Goal: Information Seeking & Learning: Learn about a topic

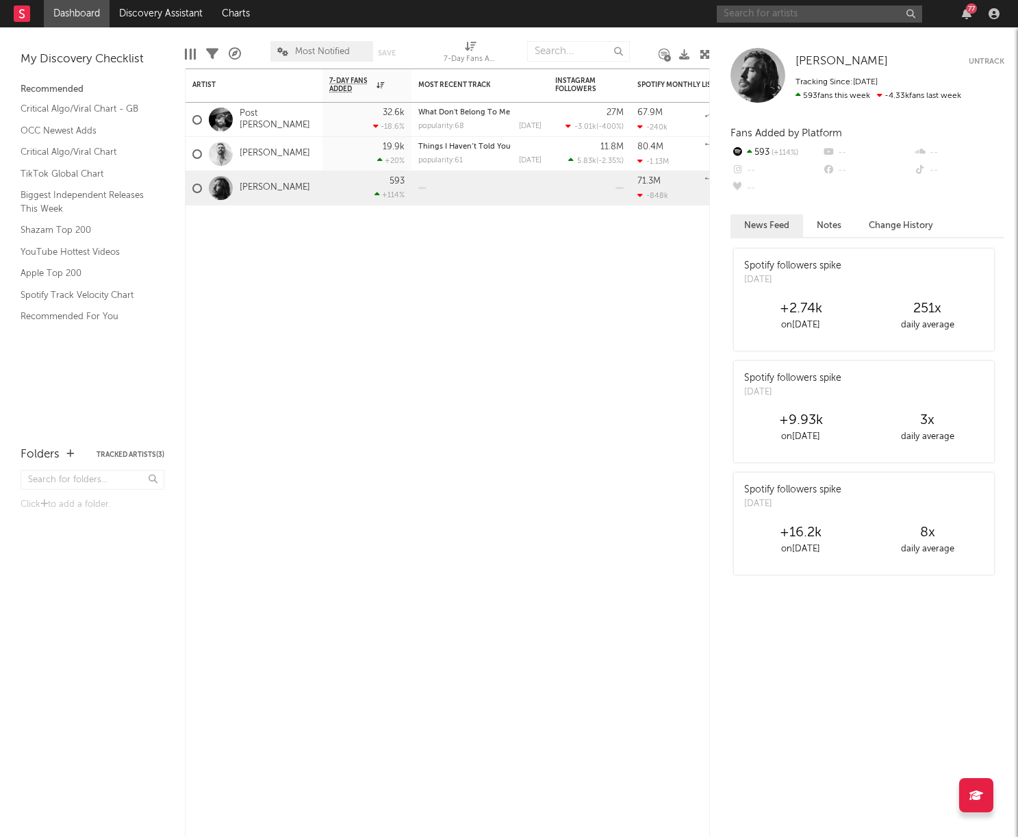
click at [826, 18] on input "text" at bounding box center [819, 13] width 205 height 17
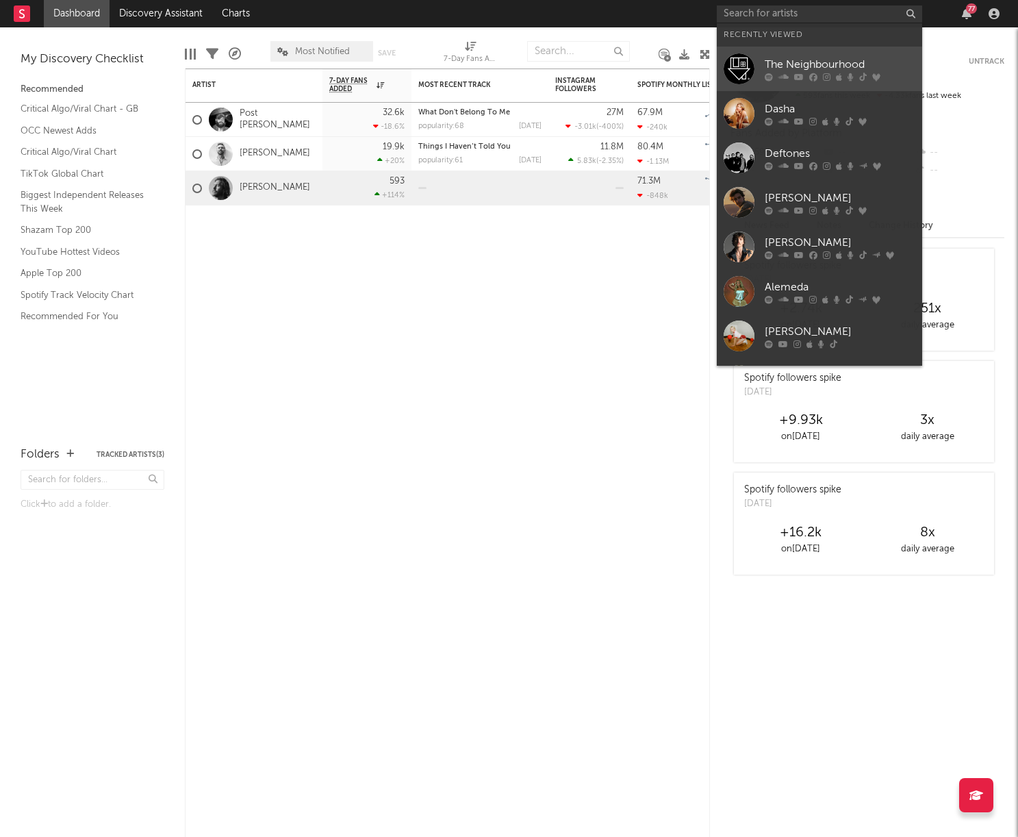
click at [798, 58] on div "The Neighbourhood" at bounding box center [840, 64] width 151 height 16
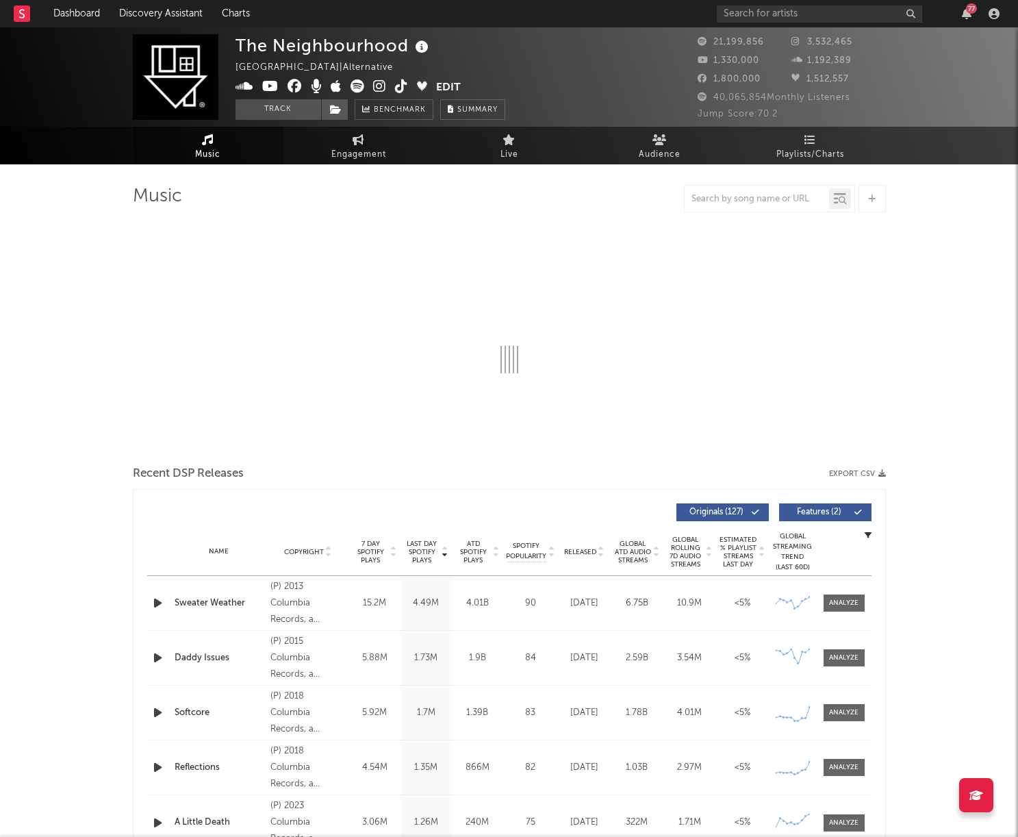
select select "6m"
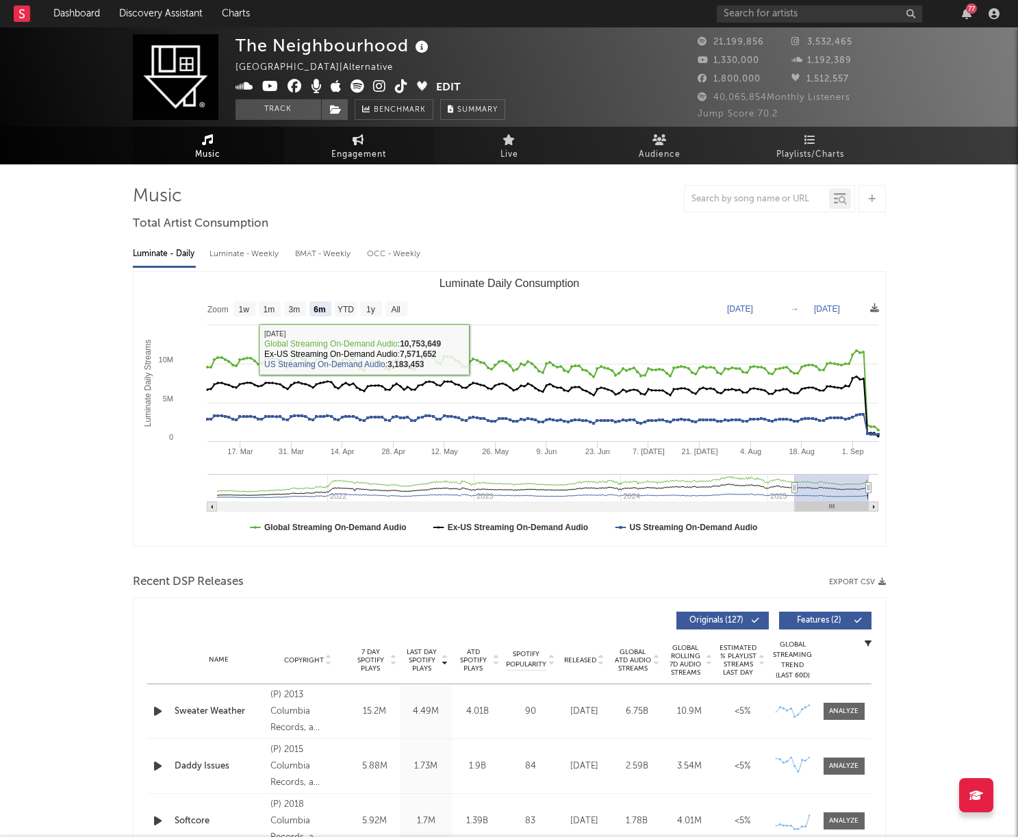
click at [358, 144] on icon at bounding box center [359, 139] width 12 height 11
select select "1w"
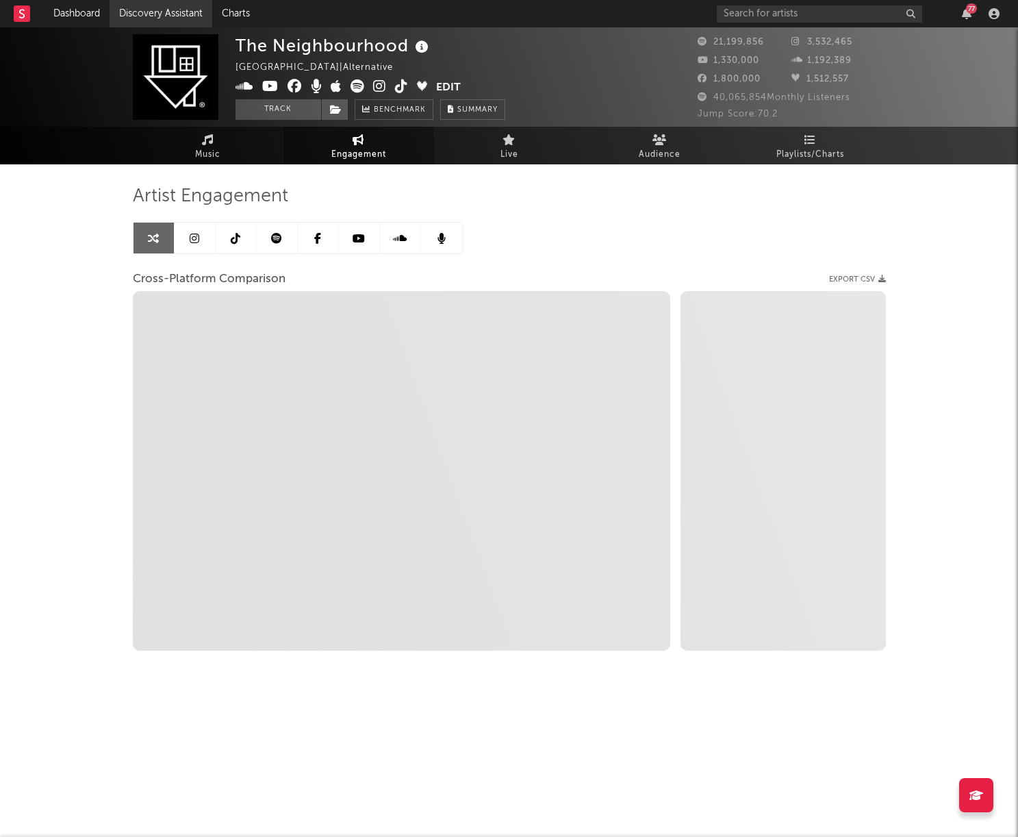
select select "1m"
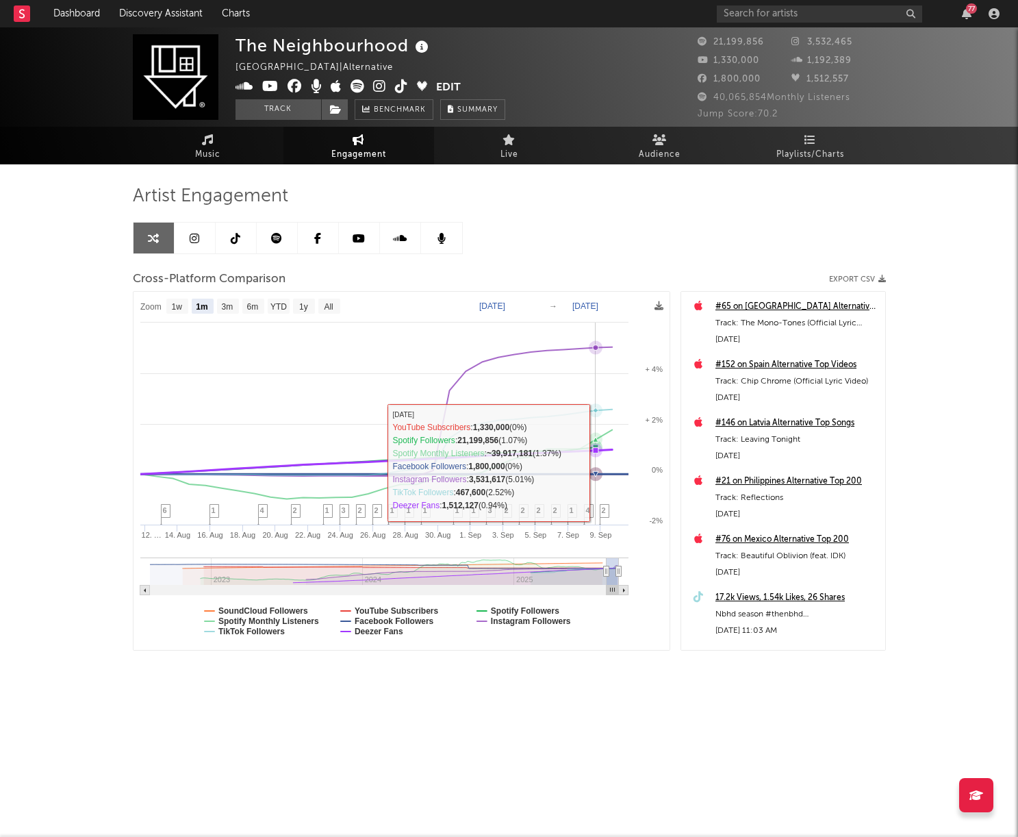
click at [592, 460] on rect at bounding box center [402, 471] width 536 height 358
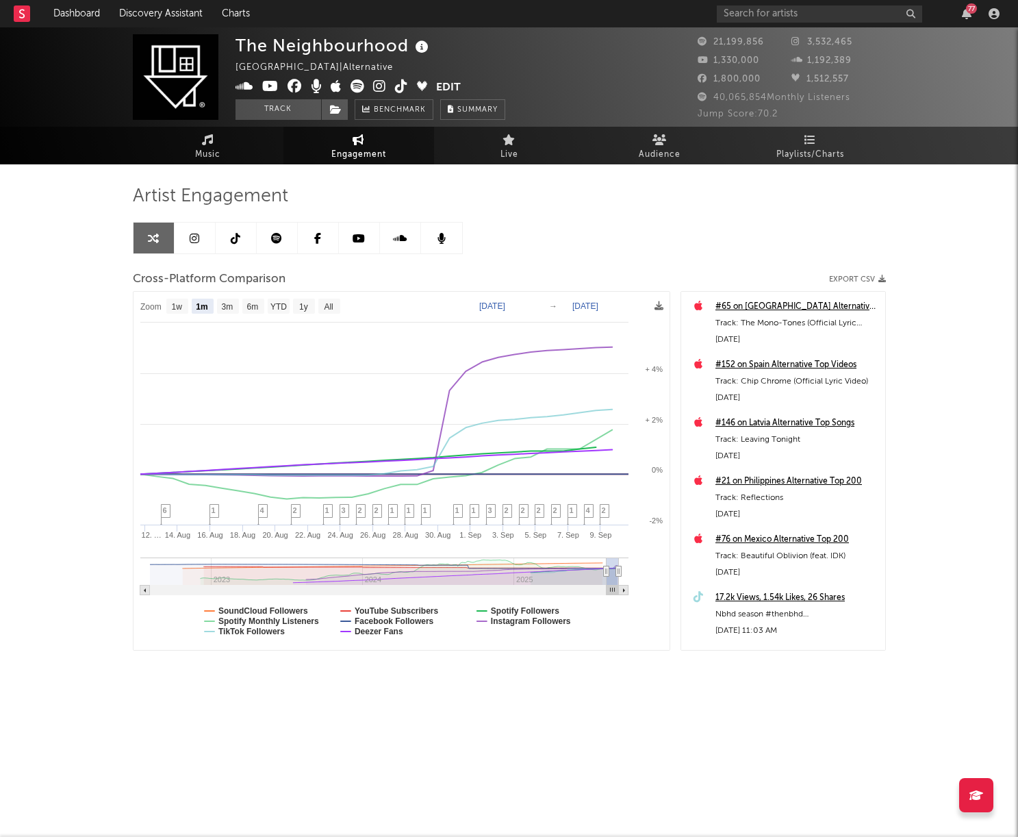
click at [196, 241] on icon at bounding box center [195, 238] width 10 height 11
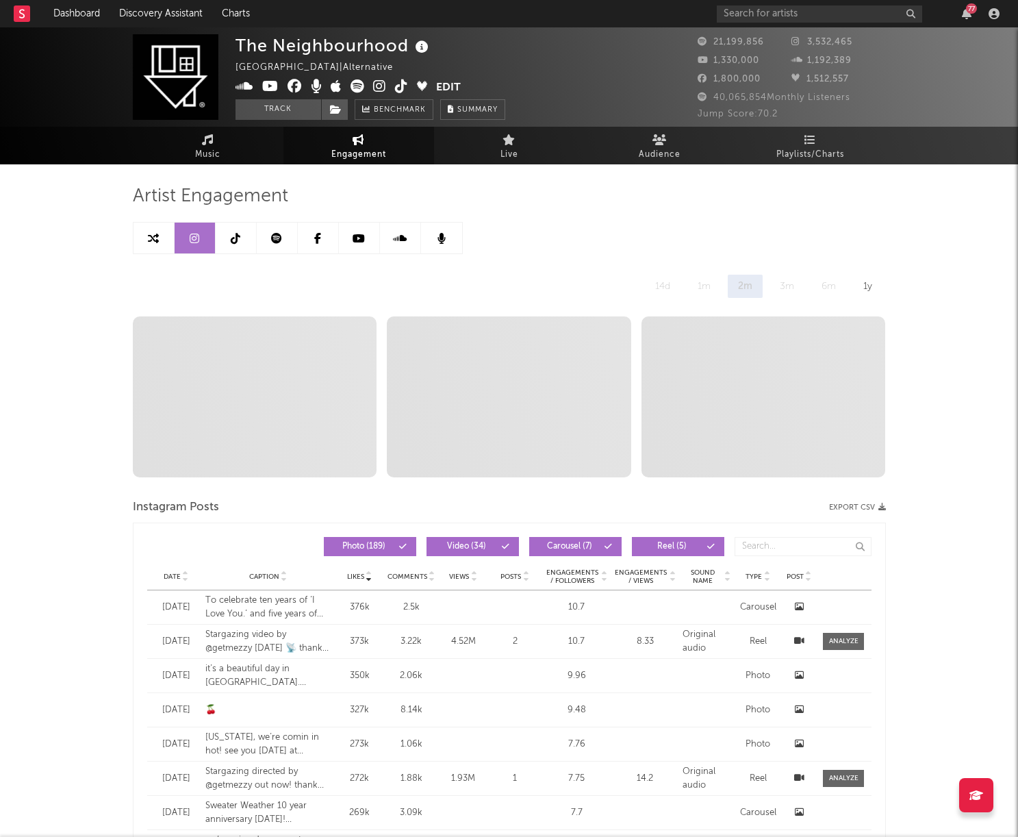
select select "6m"
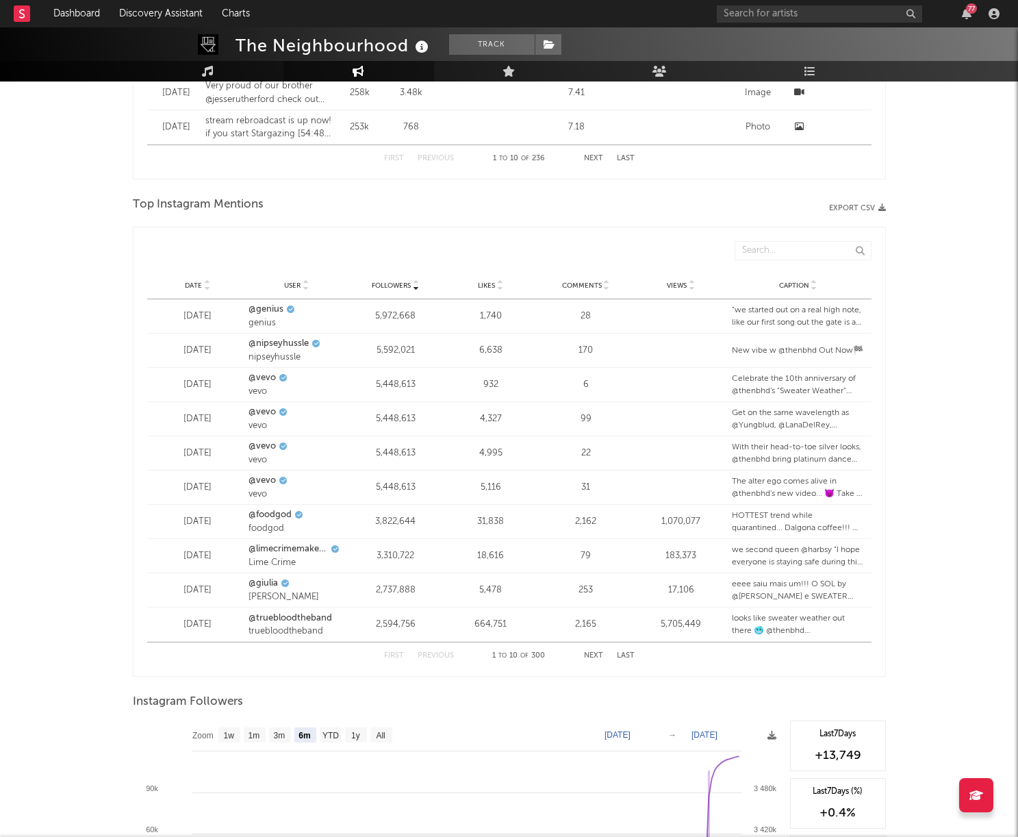
scroll to position [788, 0]
click at [595, 657] on button "Next" at bounding box center [593, 657] width 19 height 8
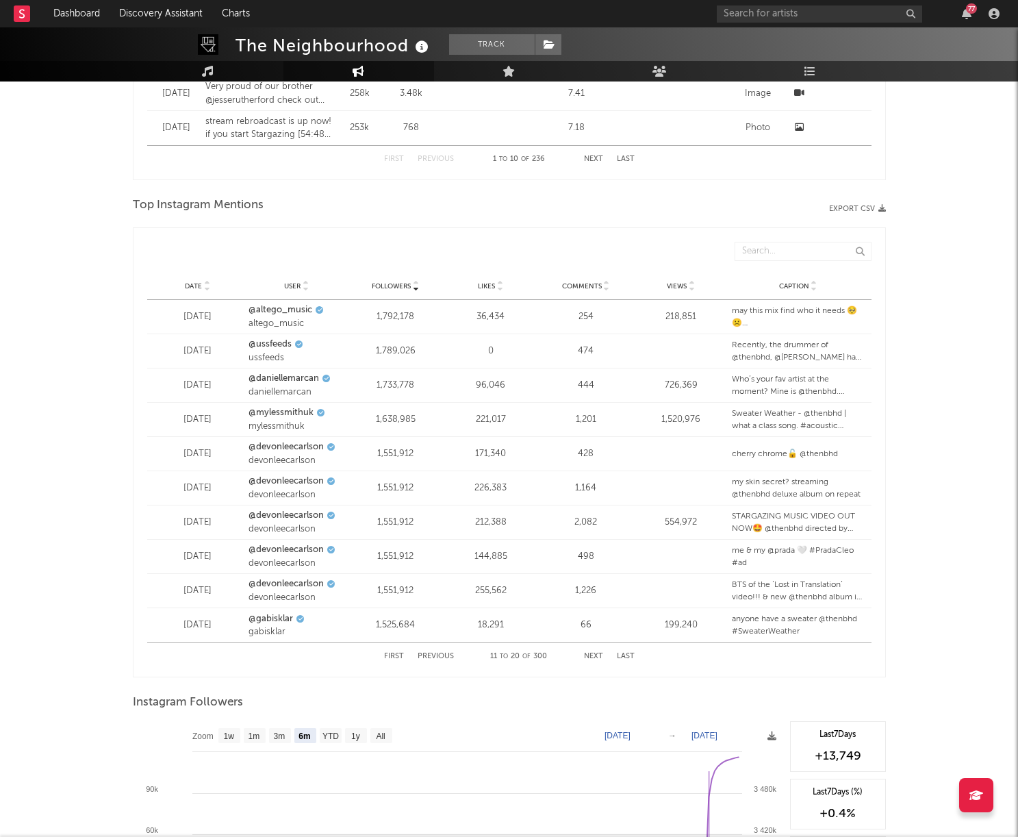
click at [593, 655] on button "Next" at bounding box center [593, 657] width 19 height 8
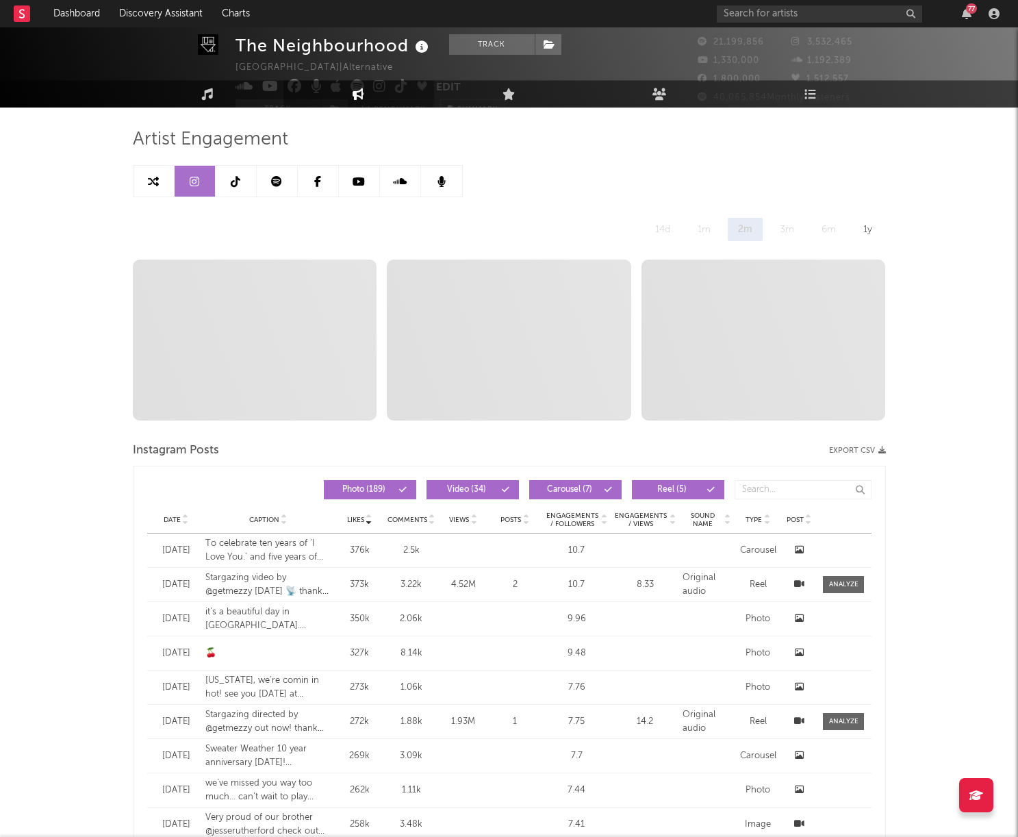
scroll to position [0, 0]
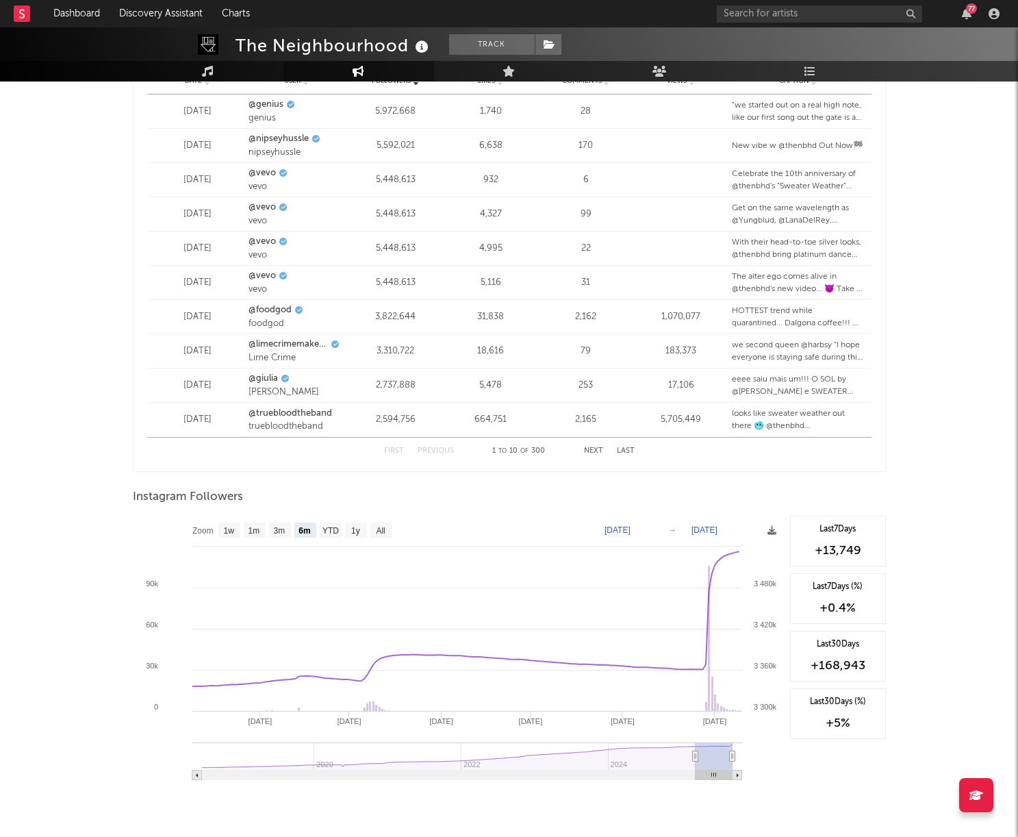
scroll to position [1383, 0]
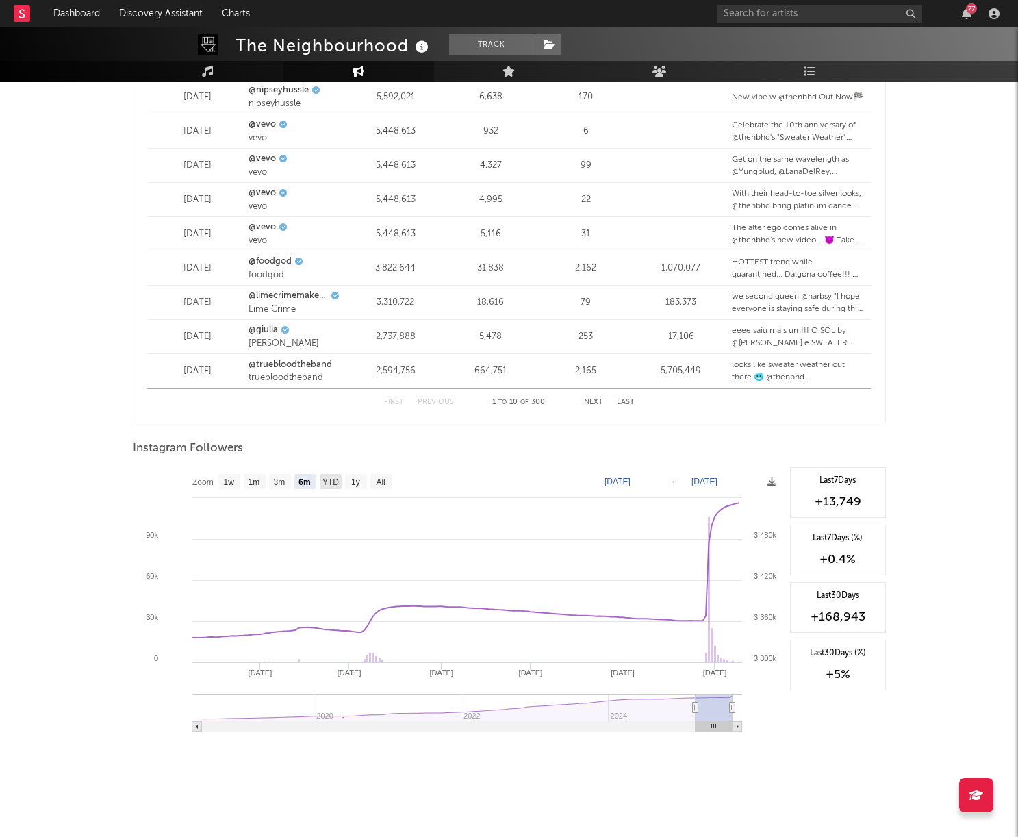
click at [331, 477] on text "YTD" at bounding box center [330, 482] width 16 height 10
select select "YTD"
type input "[DATE]"
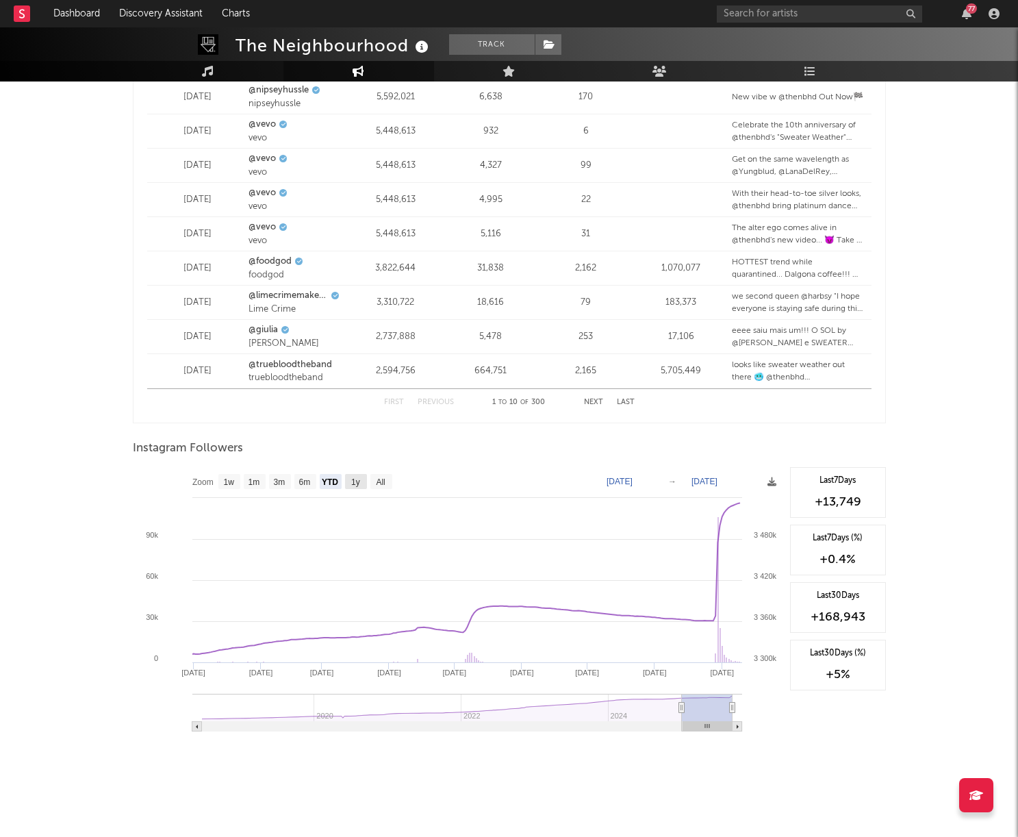
click at [357, 482] on text "1y" at bounding box center [355, 482] width 9 height 10
select select "1y"
type input "[DATE]"
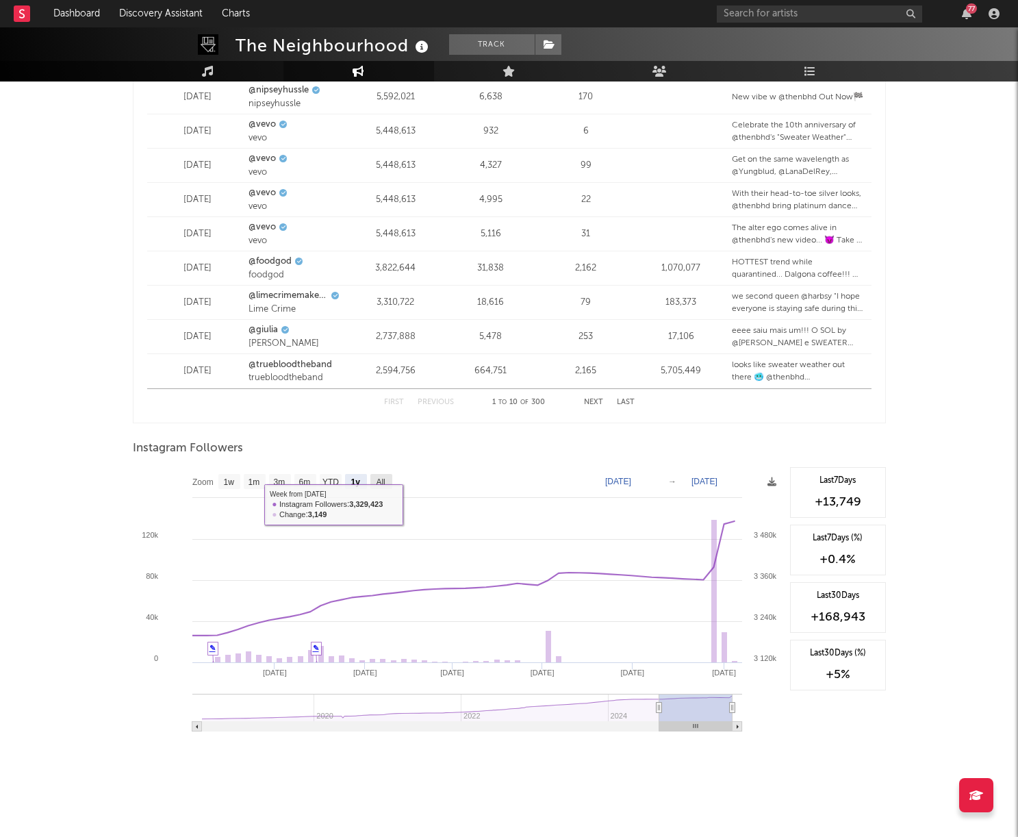
click at [385, 479] on text "All" at bounding box center [380, 482] width 9 height 10
select select "All"
type input "[DATE]"
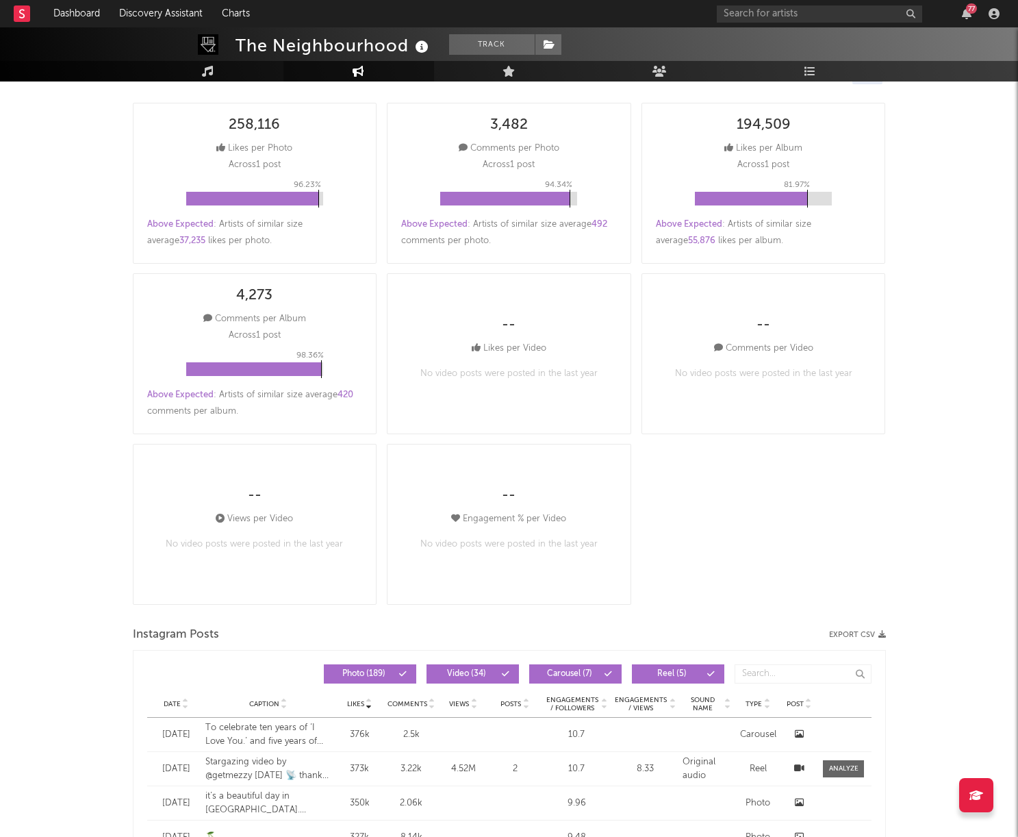
scroll to position [0, 0]
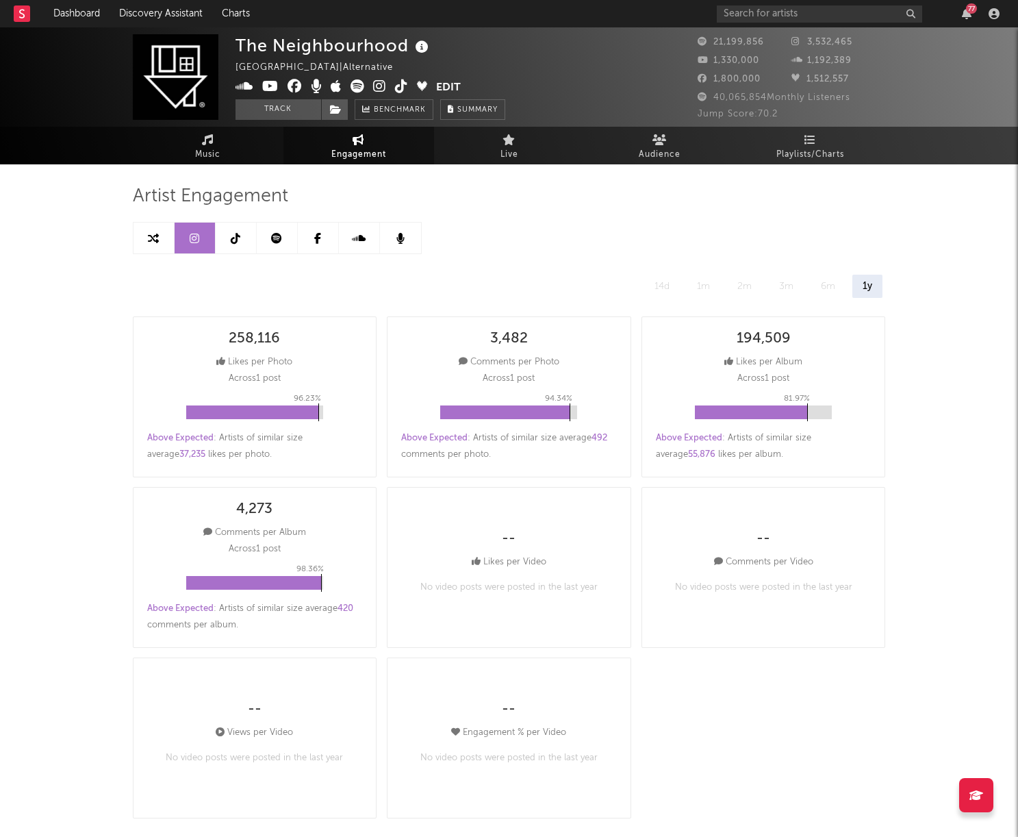
click at [227, 236] on link at bounding box center [236, 238] width 41 height 31
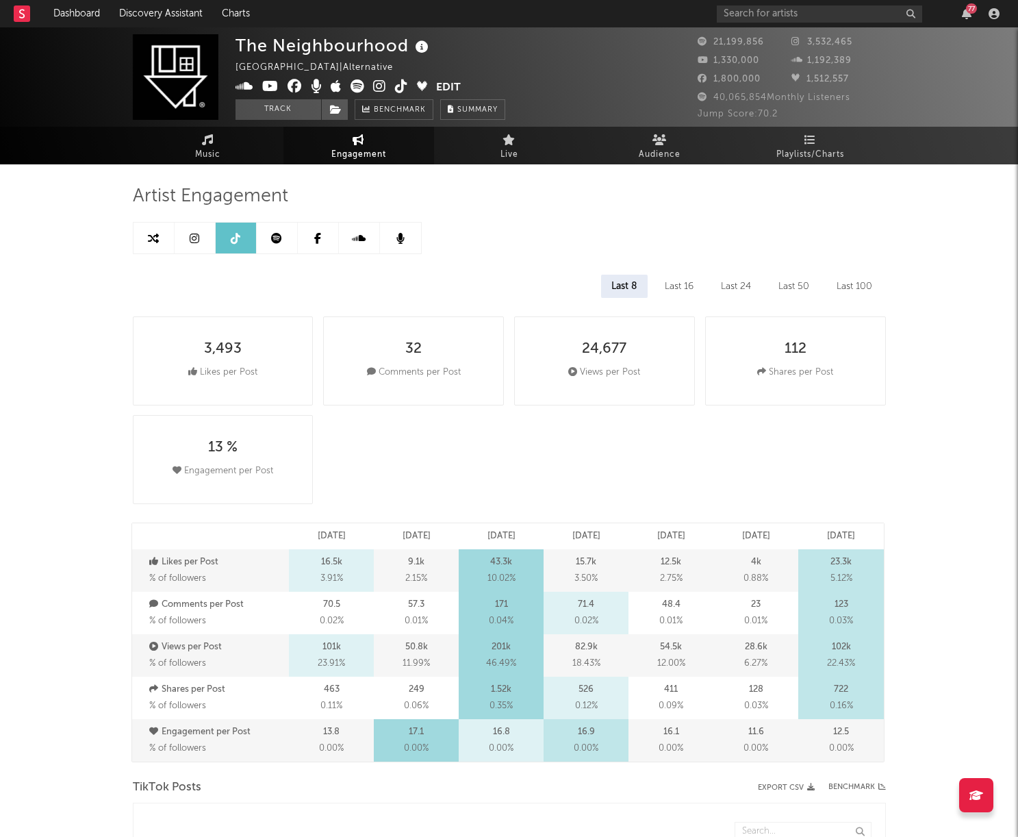
select select "6m"
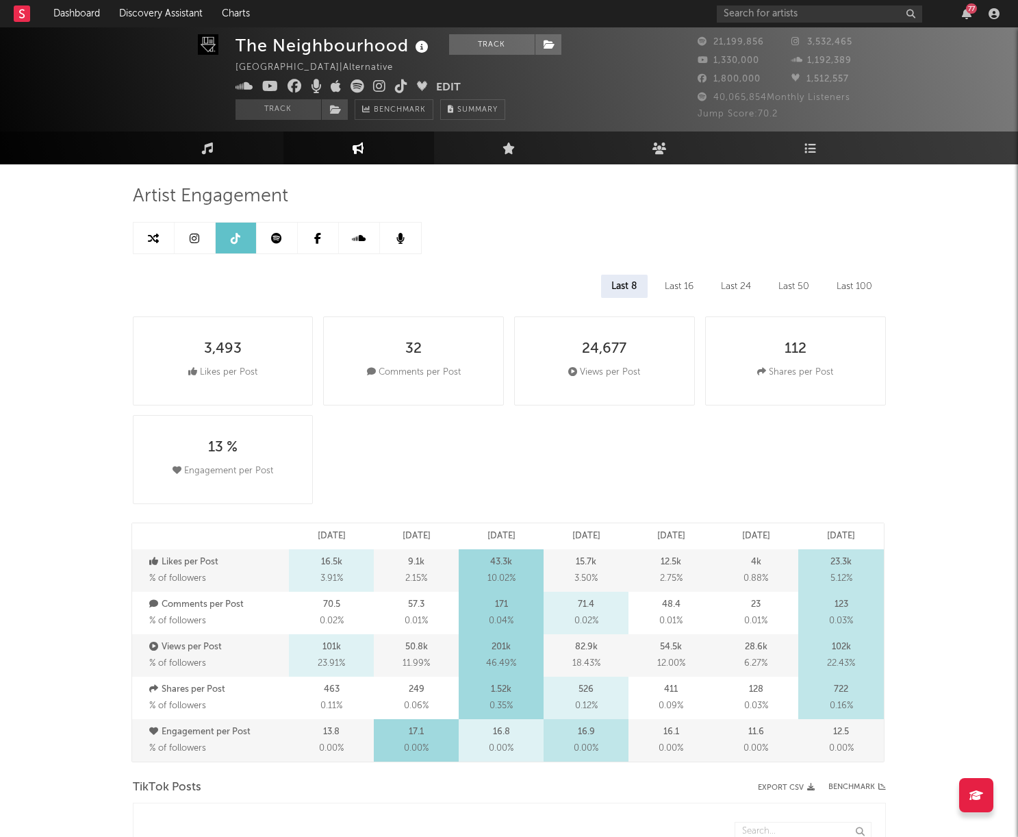
scroll to position [36, 0]
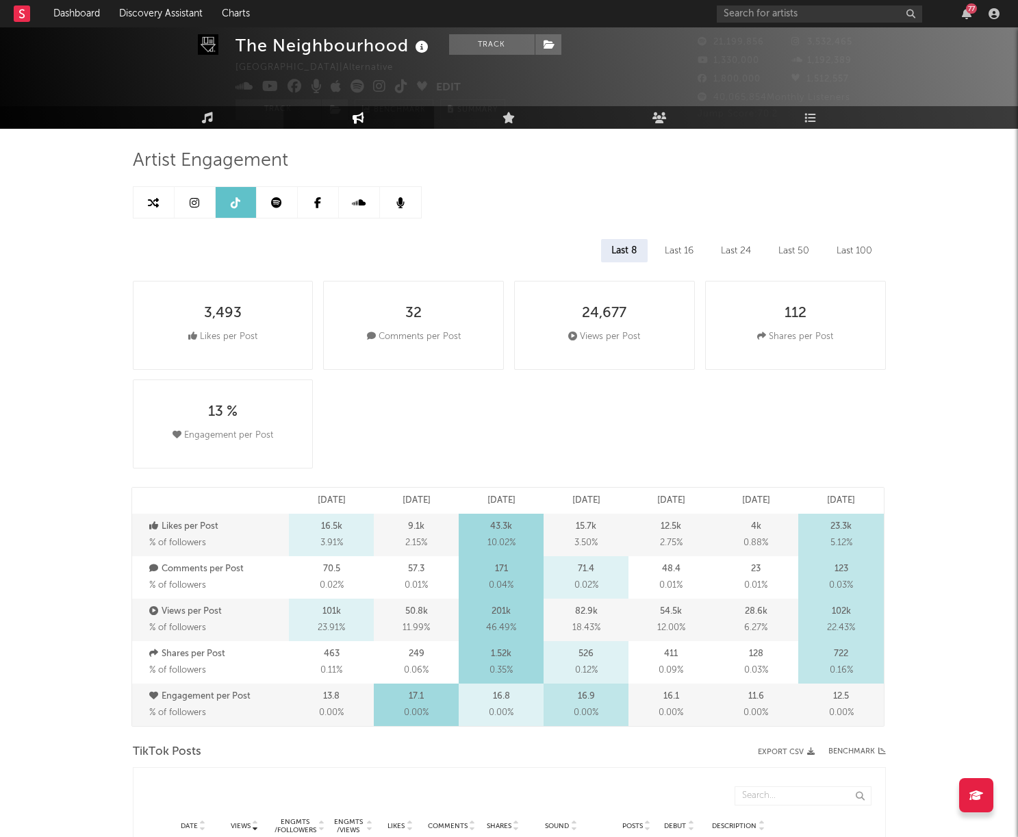
click at [268, 195] on link at bounding box center [277, 202] width 41 height 31
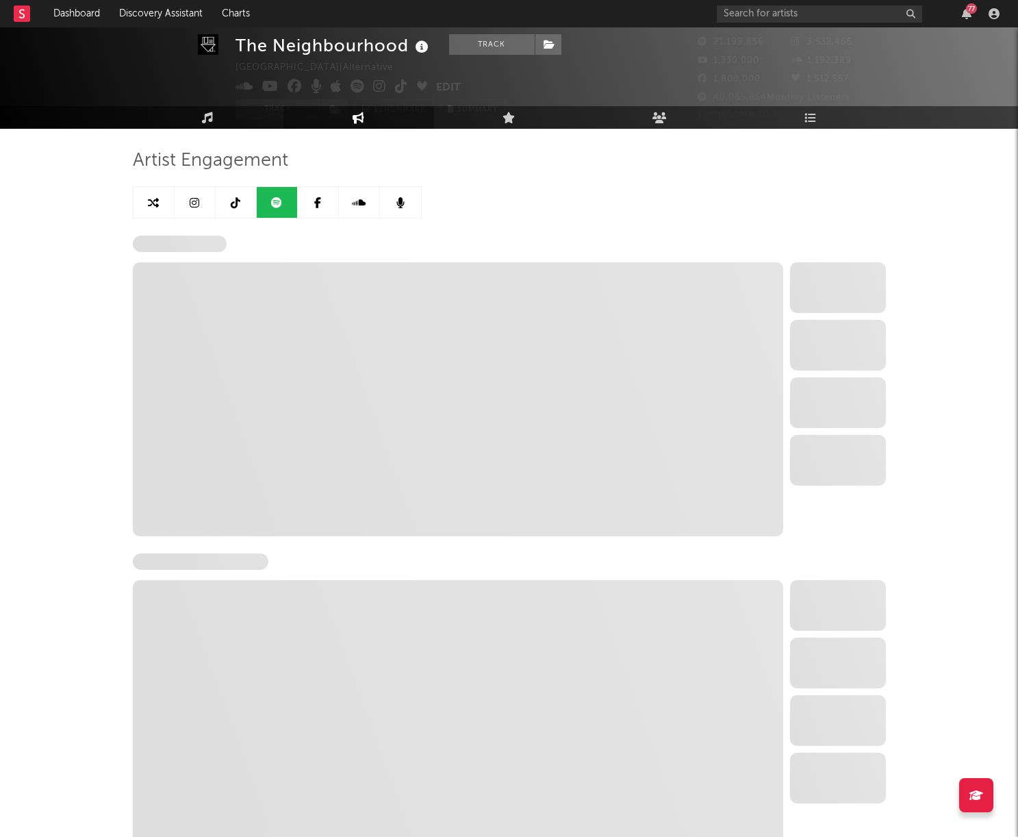
select select "6m"
select select "1w"
